Goal: Task Accomplishment & Management: Use online tool/utility

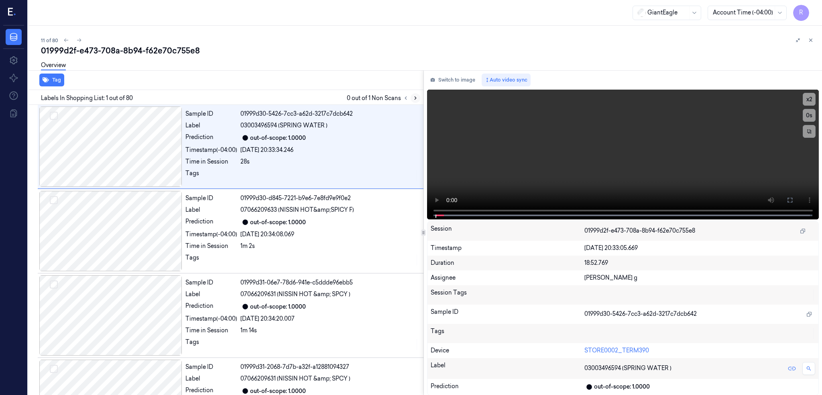
click at [420, 93] on button at bounding box center [416, 98] width 10 height 10
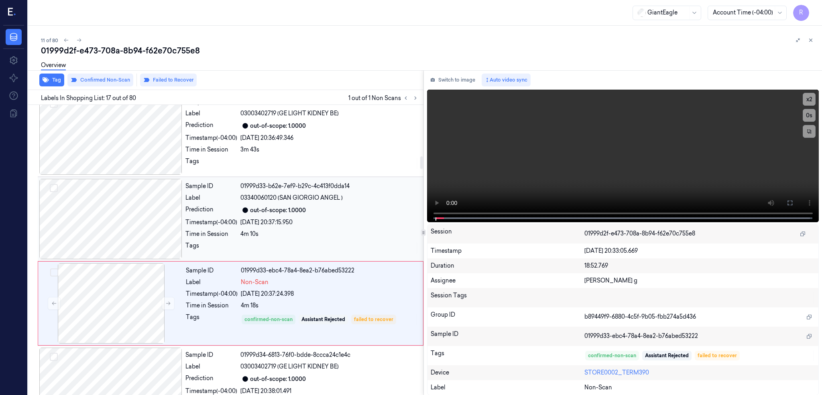
click at [126, 227] on div at bounding box center [110, 219] width 143 height 80
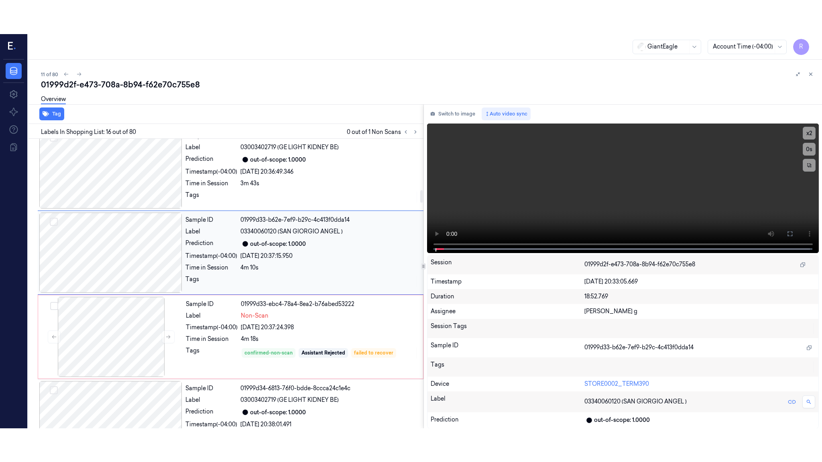
scroll to position [1161, 0]
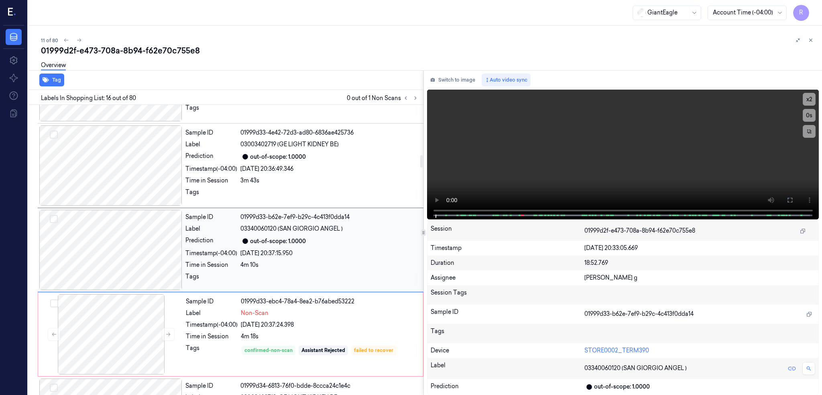
click at [114, 274] on div at bounding box center [110, 250] width 143 height 80
click at [796, 195] on button at bounding box center [789, 199] width 13 height 13
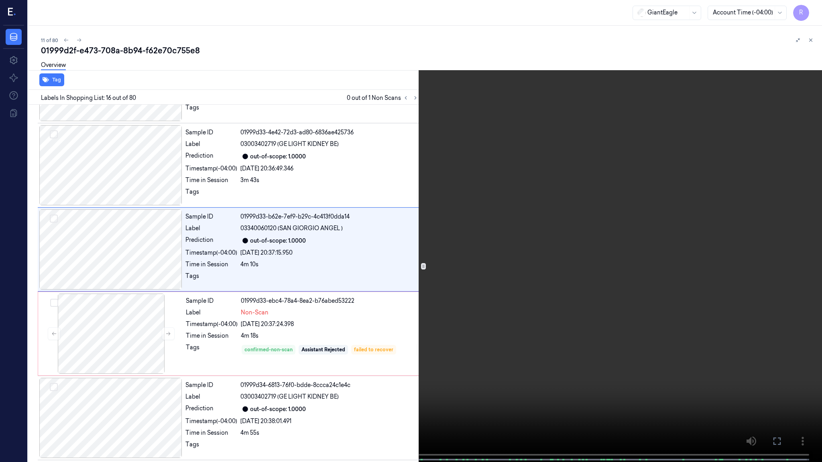
click at [489, 343] on video at bounding box center [411, 232] width 822 height 464
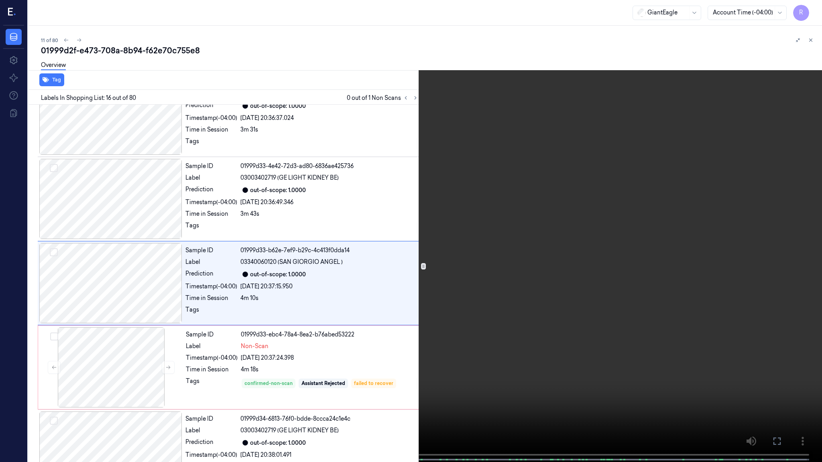
click at [406, 363] on video at bounding box center [411, 232] width 822 height 464
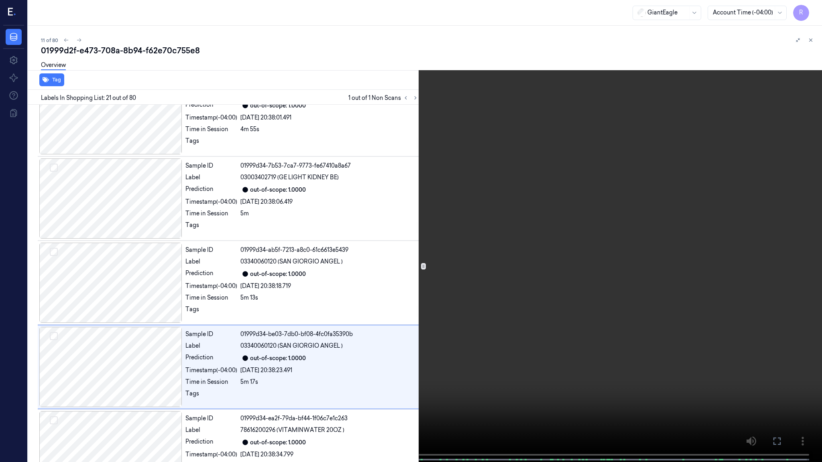
scroll to position [1549, 0]
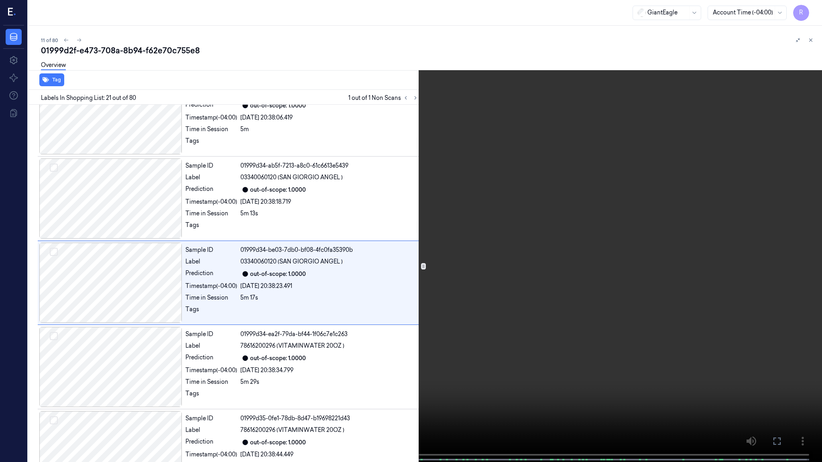
click at [275, 380] on video at bounding box center [411, 232] width 822 height 464
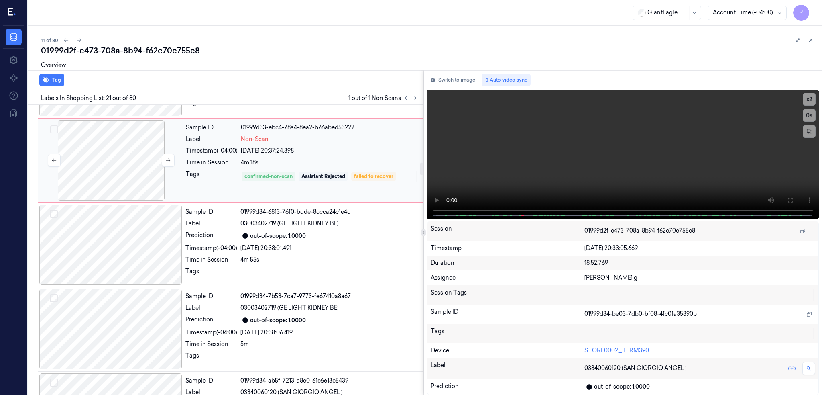
click at [104, 169] on div at bounding box center [111, 160] width 143 height 80
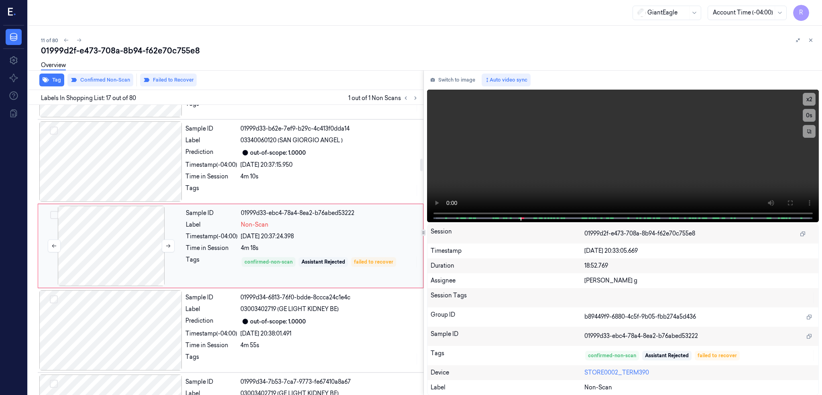
scroll to position [1246, 0]
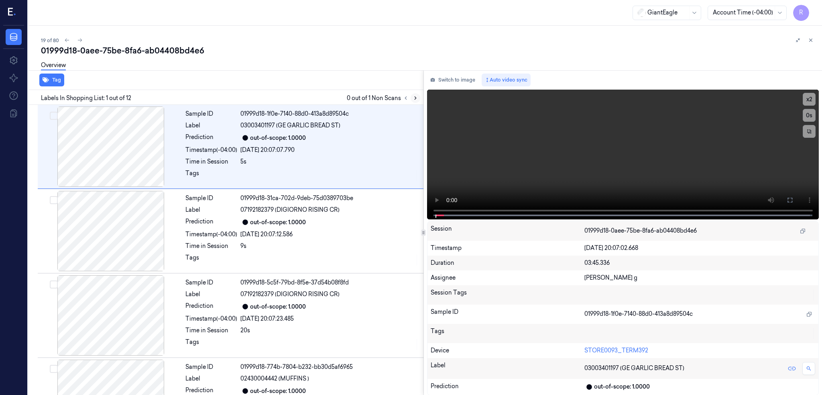
click at [418, 97] on icon at bounding box center [416, 98] width 6 height 6
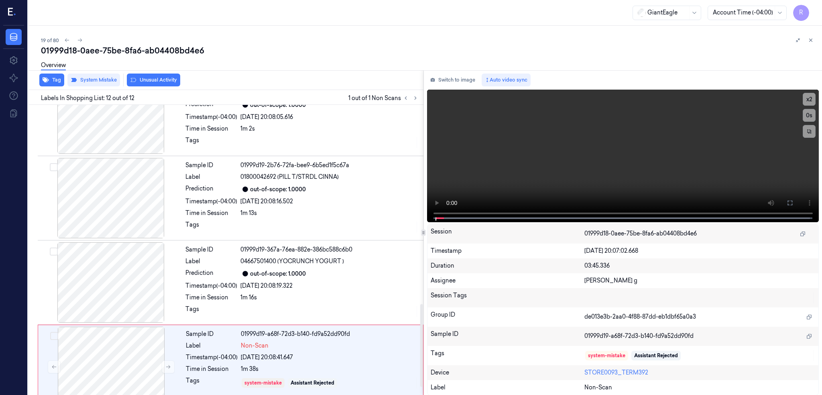
scroll to position [724, 0]
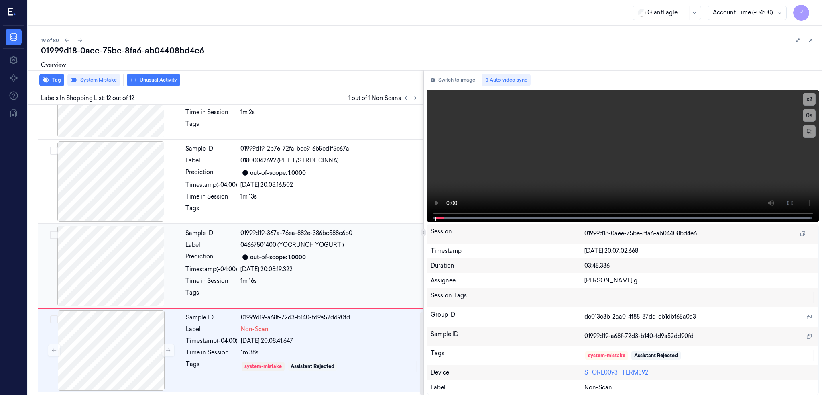
click at [122, 277] on div at bounding box center [110, 266] width 143 height 80
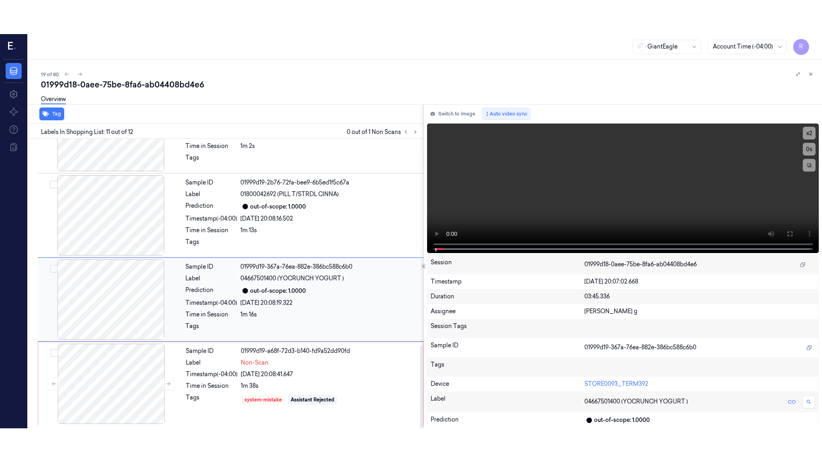
scroll to position [724, 0]
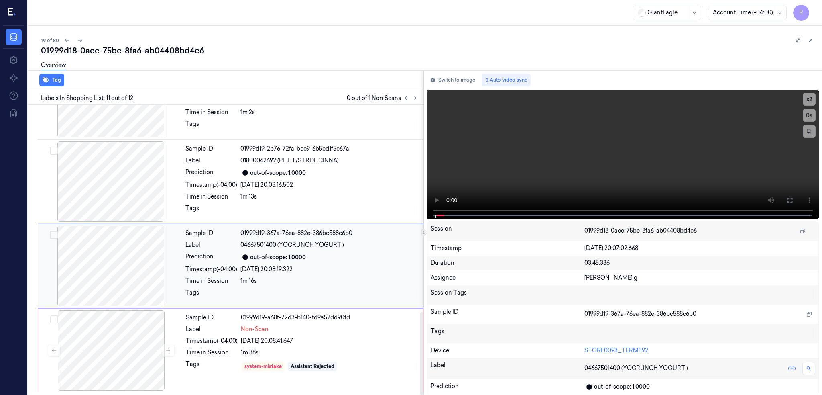
click at [122, 277] on div at bounding box center [110, 266] width 143 height 80
click at [793, 202] on icon at bounding box center [790, 200] width 6 height 6
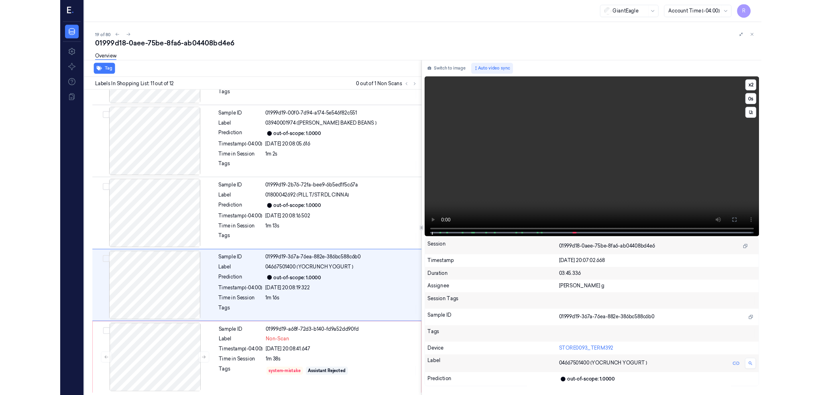
scroll to position [657, 0]
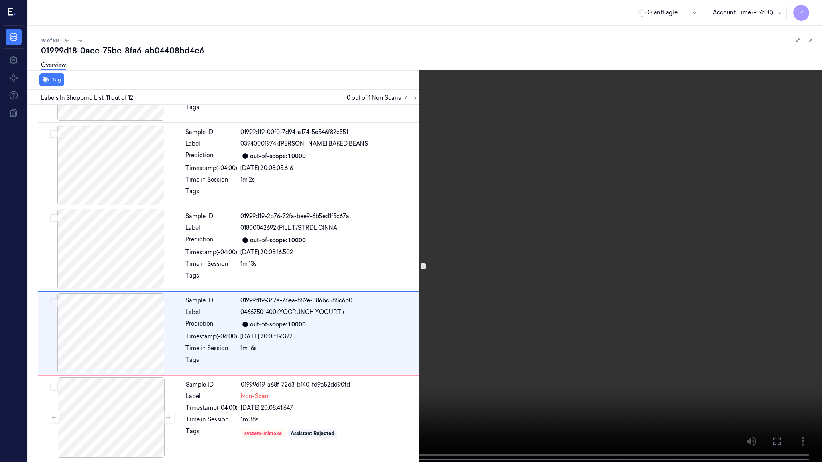
click at [517, 243] on video at bounding box center [411, 232] width 822 height 464
click at [317, 360] on video at bounding box center [411, 232] width 822 height 464
click at [324, 279] on video at bounding box center [411, 232] width 822 height 464
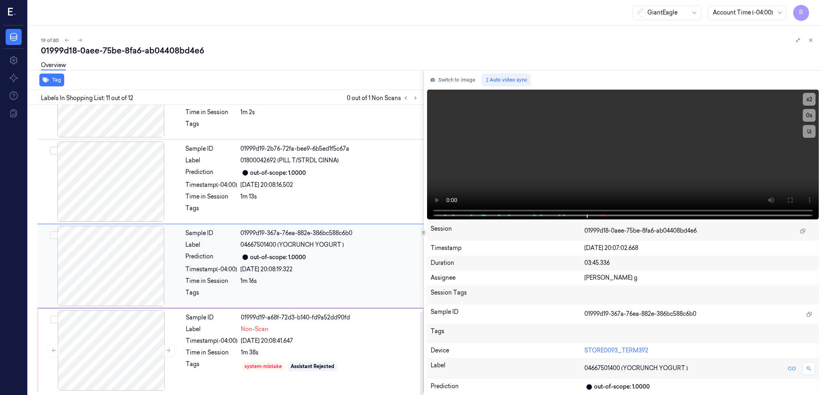
click at [96, 266] on div at bounding box center [110, 266] width 143 height 80
click at [130, 354] on div at bounding box center [111, 350] width 143 height 80
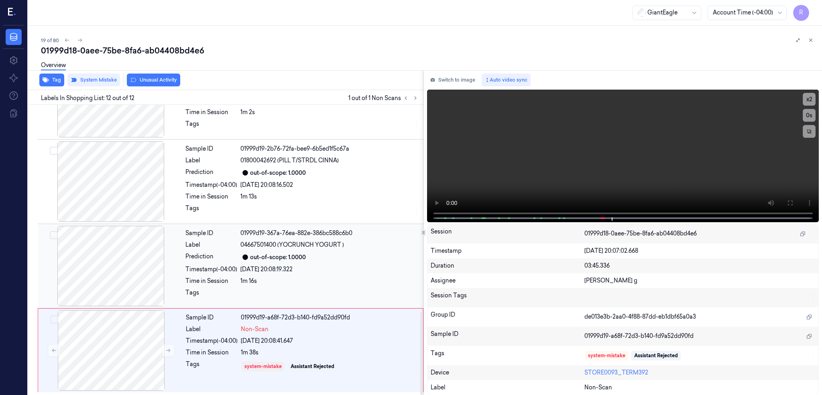
click at [142, 257] on div at bounding box center [110, 266] width 143 height 80
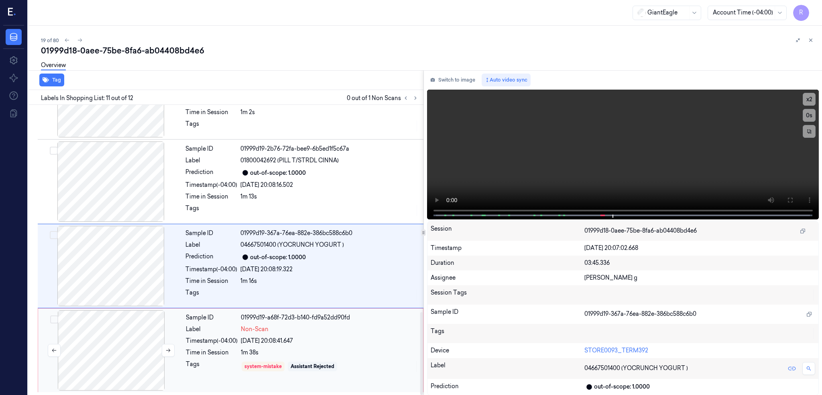
click at [139, 318] on div at bounding box center [111, 350] width 143 height 80
